Goal: Navigation & Orientation: Find specific page/section

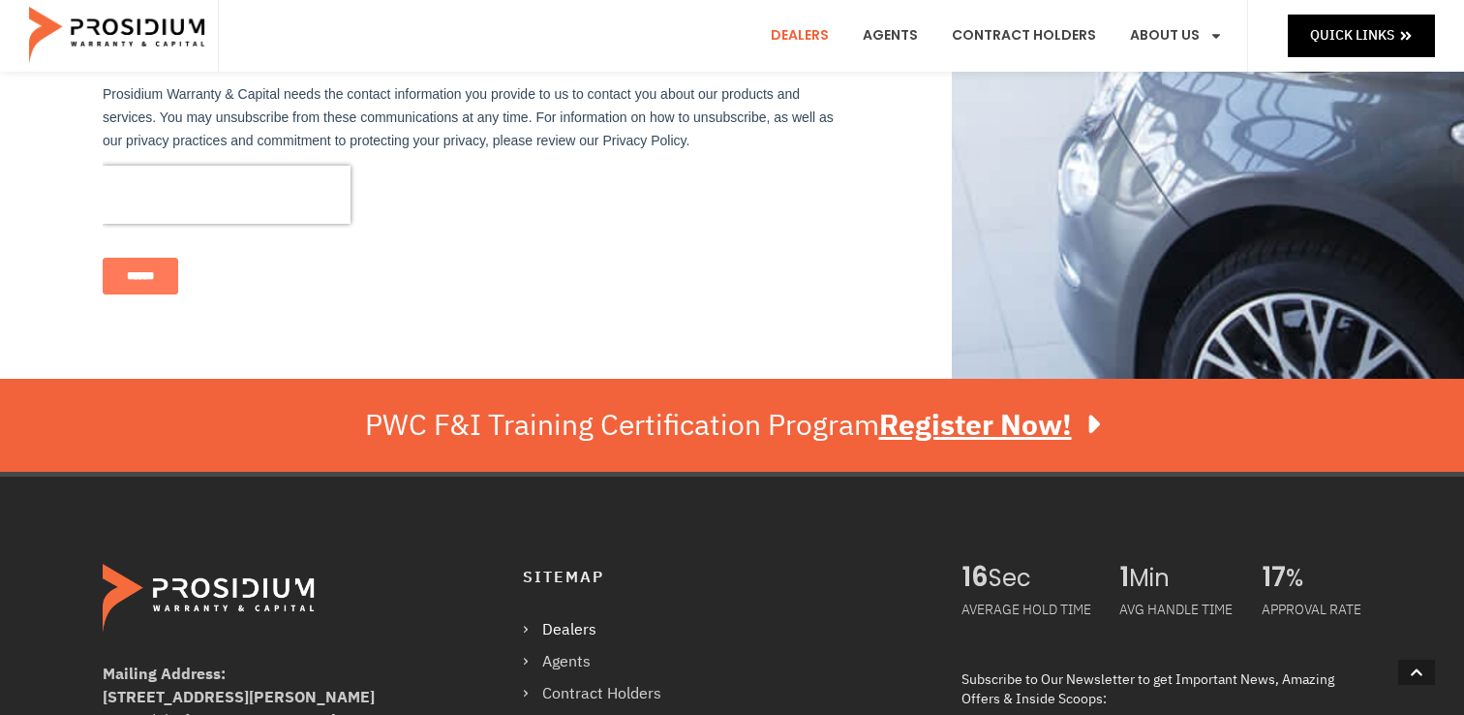
scroll to position [1635, 0]
